Goal: Information Seeking & Learning: Find specific fact

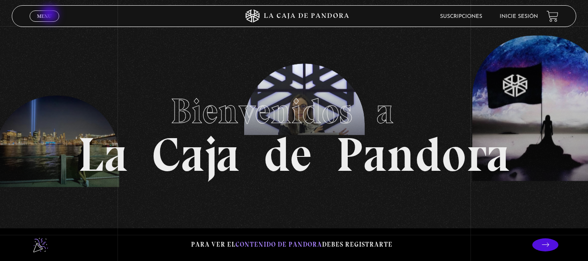
click at [50, 15] on span "Menu" at bounding box center [44, 15] width 14 height 5
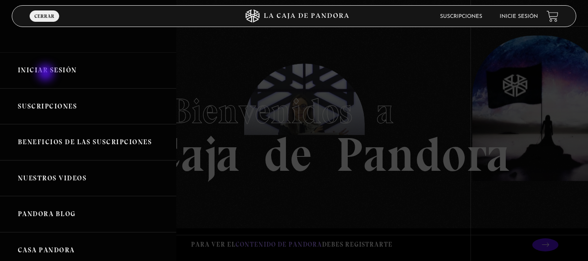
click at [47, 74] on link "Iniciar Sesión" at bounding box center [88, 70] width 176 height 36
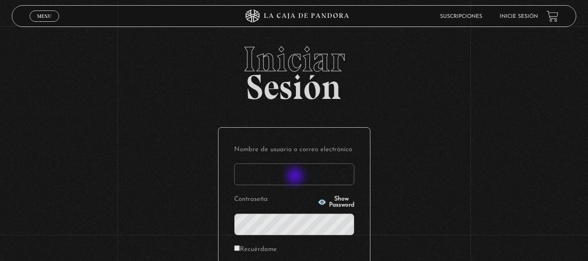
click at [296, 177] on input "Nombre de usuario o correo electrónico" at bounding box center [294, 174] width 120 height 22
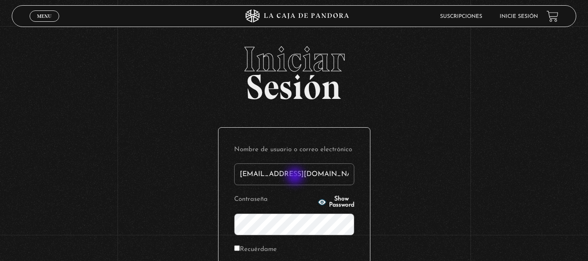
type input "jaelintejada@gmail.com"
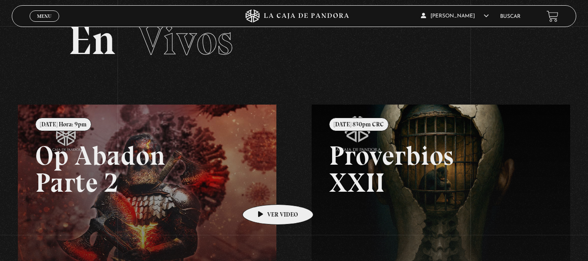
scroll to position [27, 0]
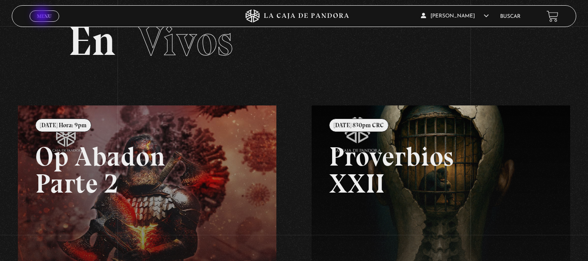
click at [43, 18] on span "Menu" at bounding box center [44, 15] width 14 height 5
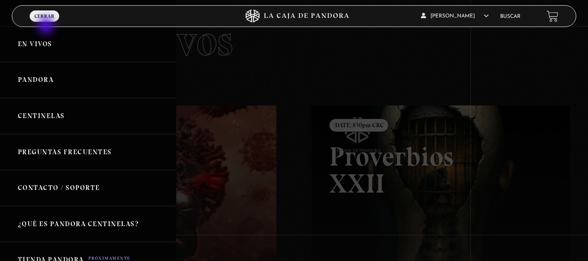
click at [47, 27] on header "Menu Cerrar Jaelin Tejada En vivos Pandora Centinelas Mi cuenta Salir Buscar" at bounding box center [294, 16] width 564 height 22
click at [47, 37] on link "En vivos" at bounding box center [88, 44] width 176 height 36
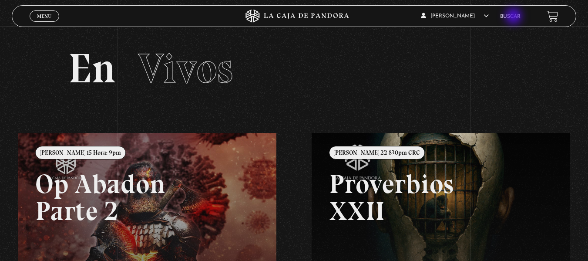
click at [514, 17] on link "Buscar" at bounding box center [510, 16] width 20 height 5
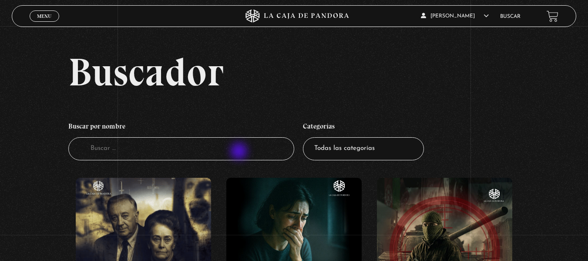
click at [236, 156] on input "Buscador" at bounding box center [181, 148] width 226 height 23
type input "naves"
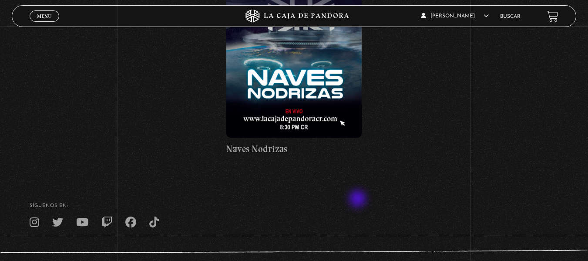
scroll to position [200, 0]
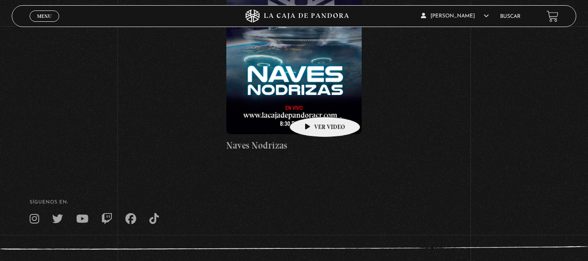
click at [309, 101] on figure at bounding box center [293, 55] width 135 height 157
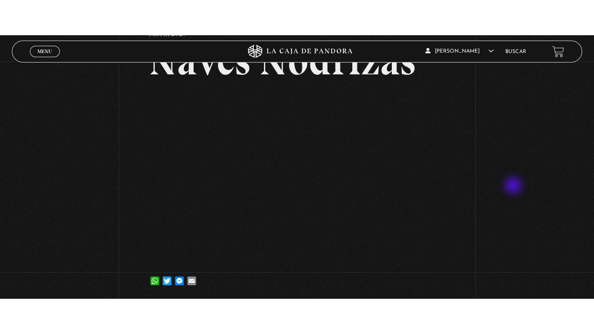
scroll to position [64, 0]
